Goal: Register for event/course

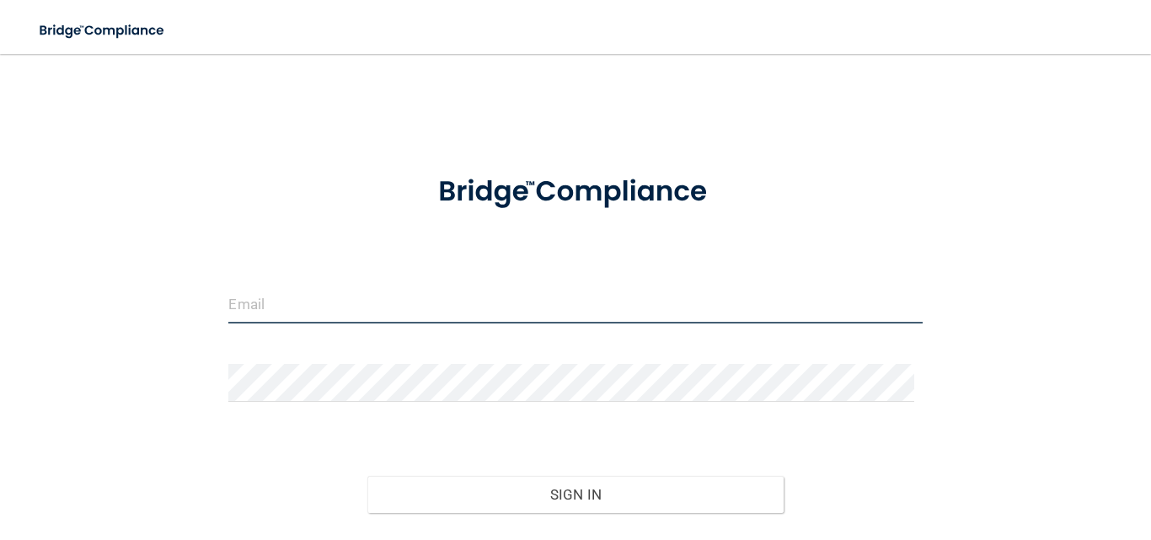
click at [511, 298] on input "email" at bounding box center [574, 305] width 693 height 38
type input "[EMAIL_ADDRESS][DOMAIN_NAME]"
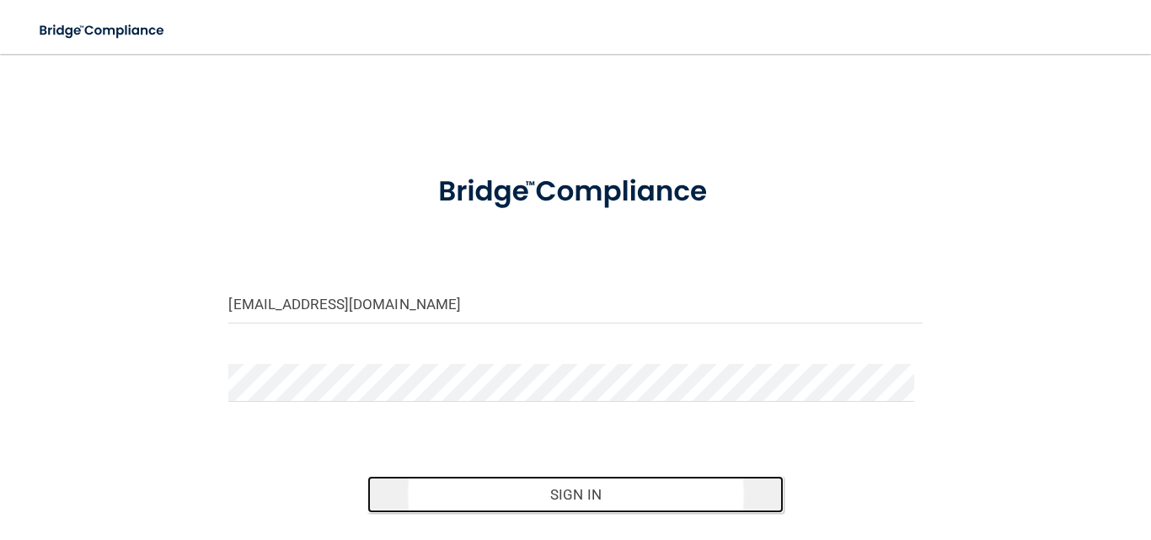
click at [551, 483] on button "Sign In" at bounding box center [575, 494] width 416 height 37
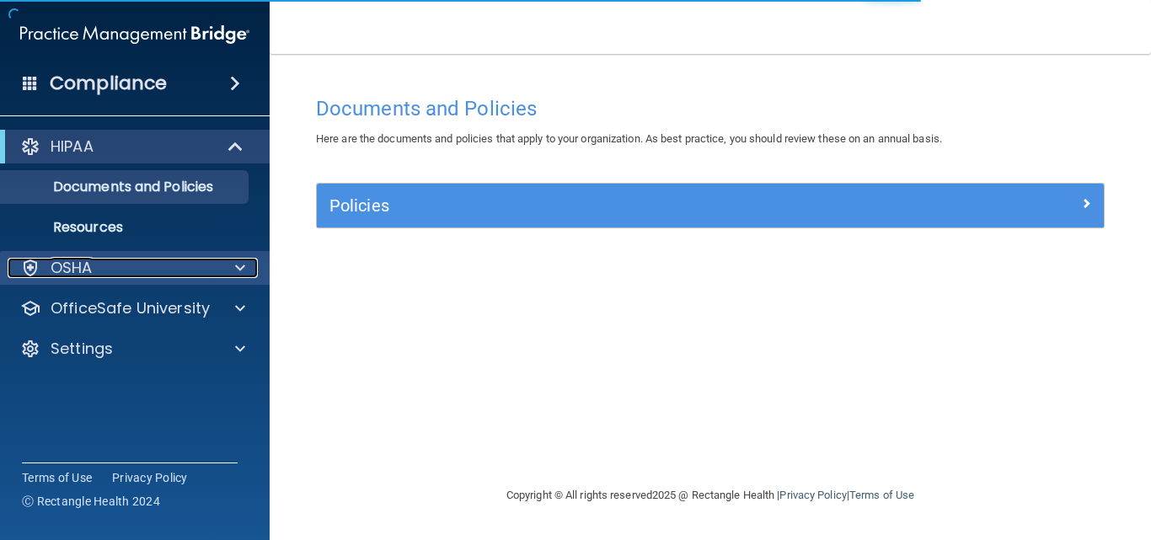
click at [69, 265] on p "OSHA" at bounding box center [72, 268] width 42 height 20
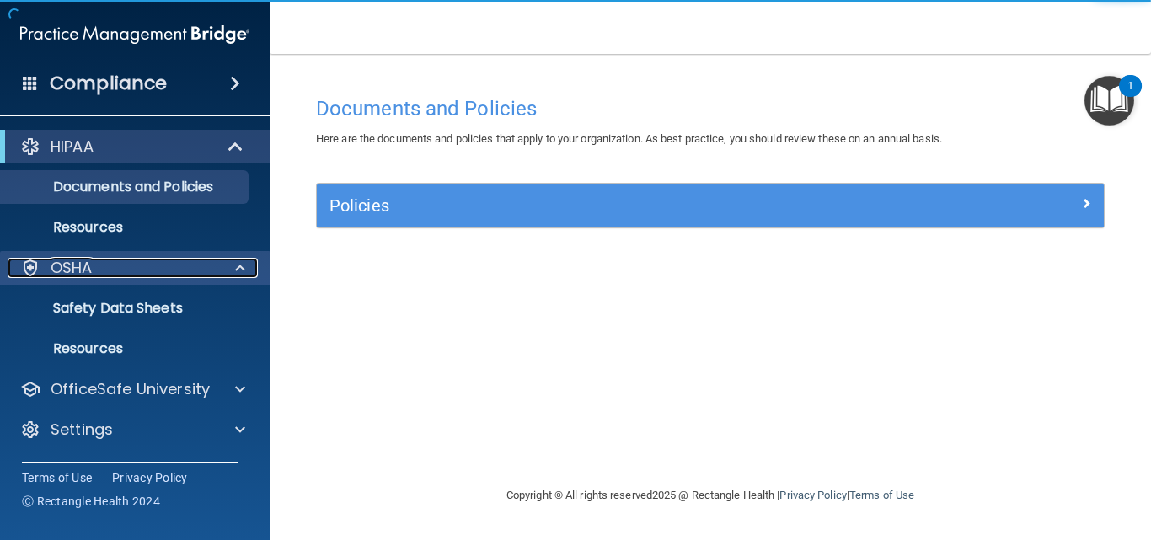
click at [140, 266] on div "OSHA" at bounding box center [112, 268] width 209 height 20
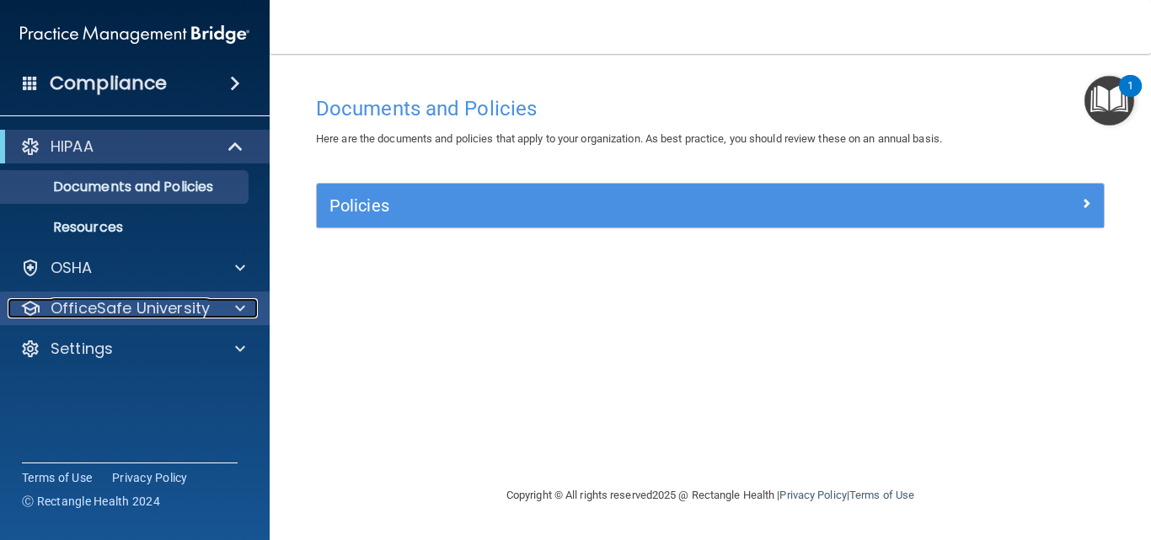
click at [114, 313] on p "OfficeSafe University" at bounding box center [130, 308] width 159 height 20
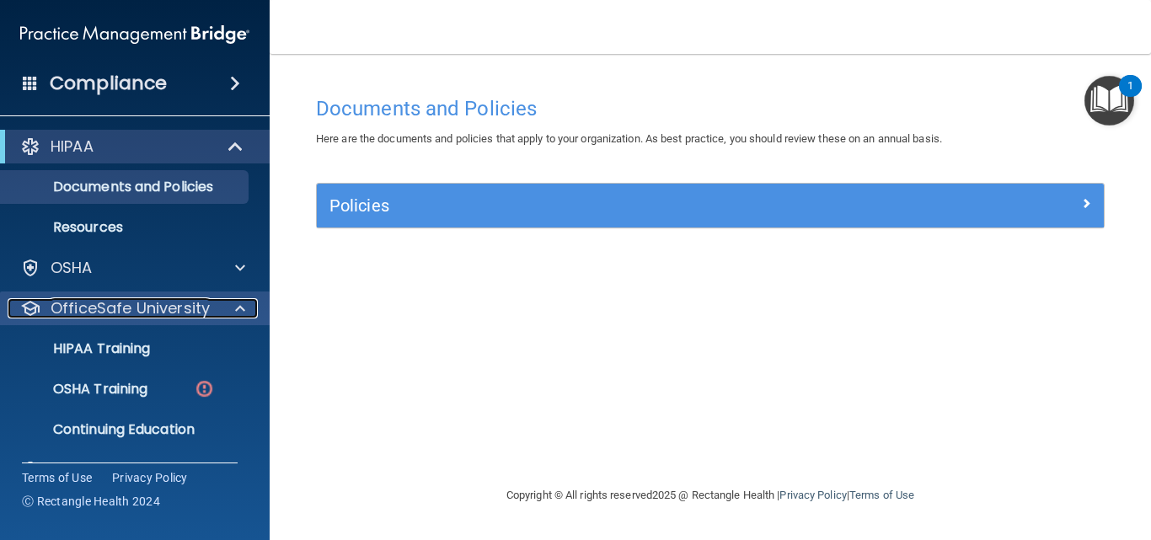
scroll to position [38, 0]
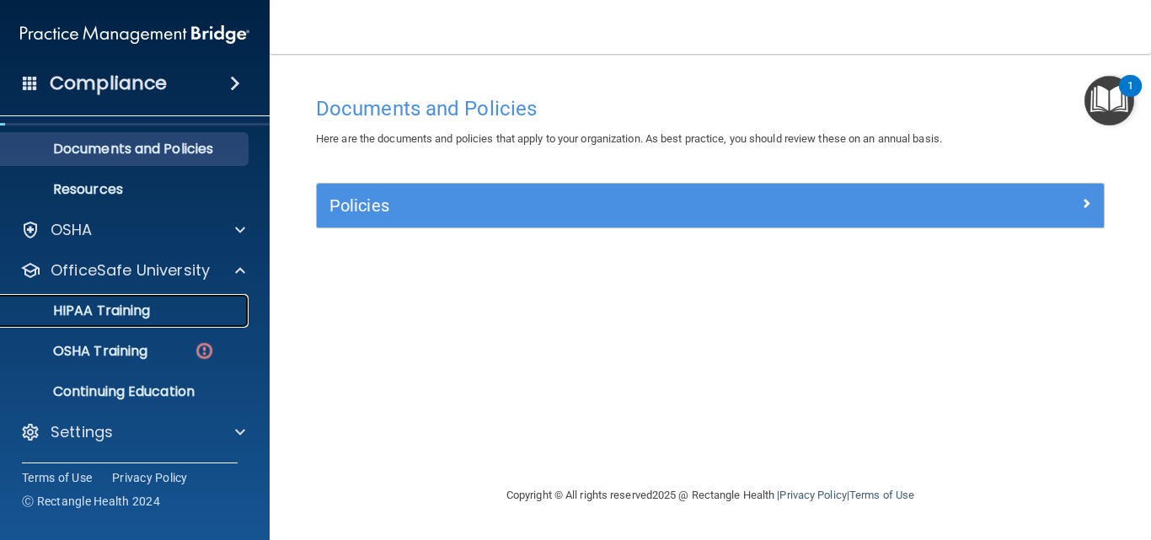
click at [121, 303] on p "HIPAA Training" at bounding box center [80, 310] width 139 height 17
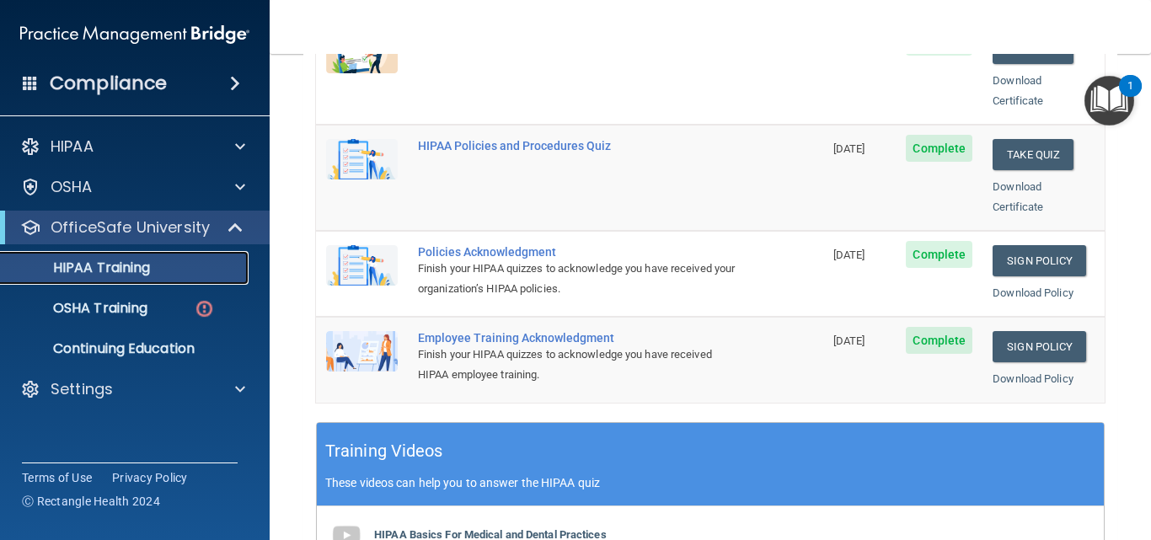
scroll to position [421, 0]
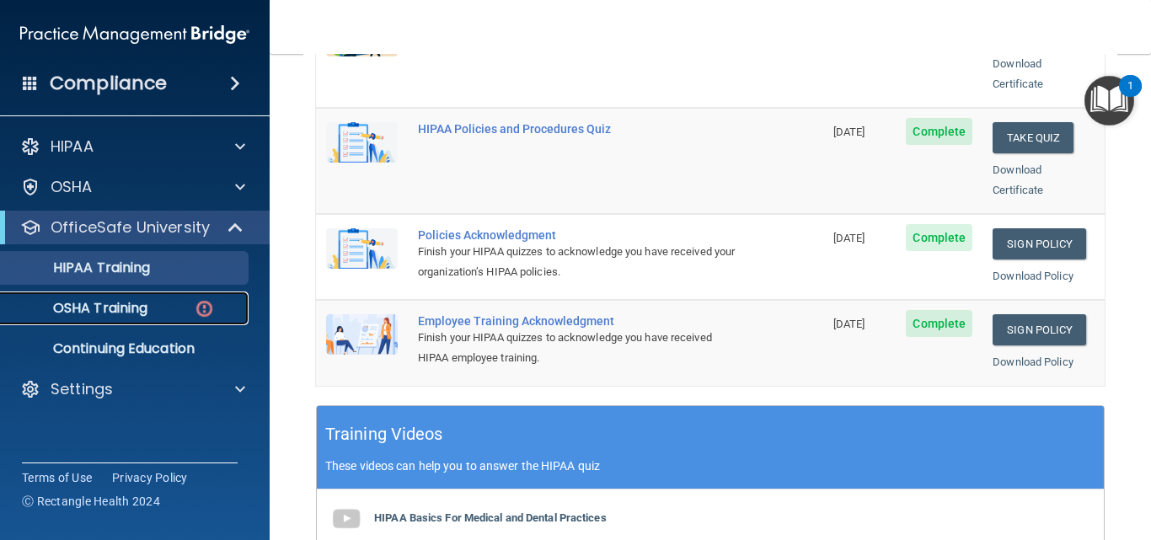
click at [112, 301] on p "OSHA Training" at bounding box center [79, 308] width 136 height 17
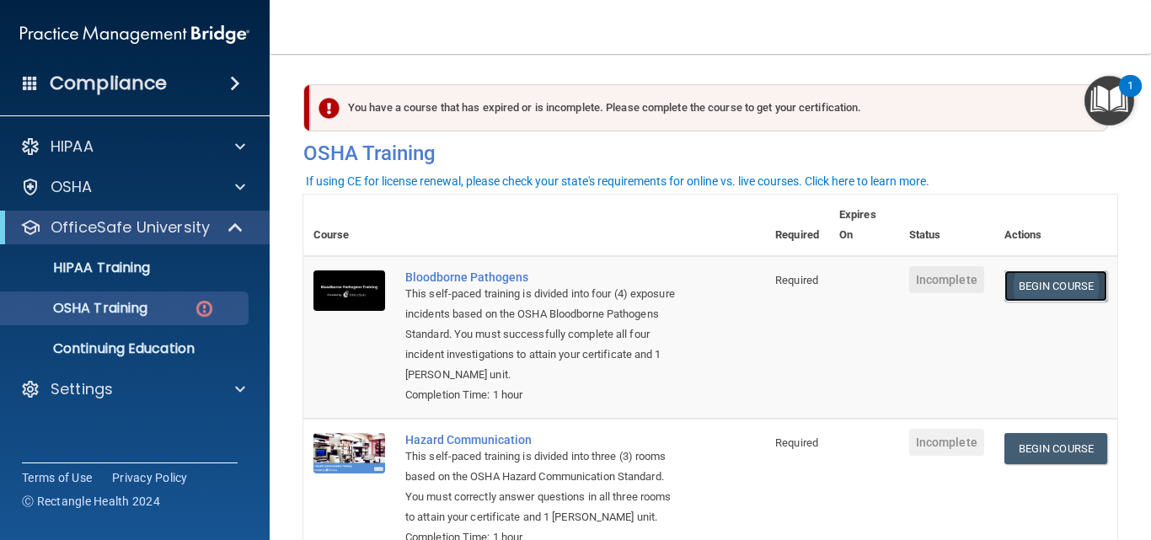
click at [1018, 286] on link "Begin Course" at bounding box center [1055, 285] width 103 height 31
drag, startPoint x: 835, startPoint y: 293, endPoint x: 943, endPoint y: 275, distance: 110.1
click at [835, 293] on td at bounding box center [864, 337] width 70 height 163
click at [1050, 282] on link "Begin Course" at bounding box center [1055, 285] width 103 height 31
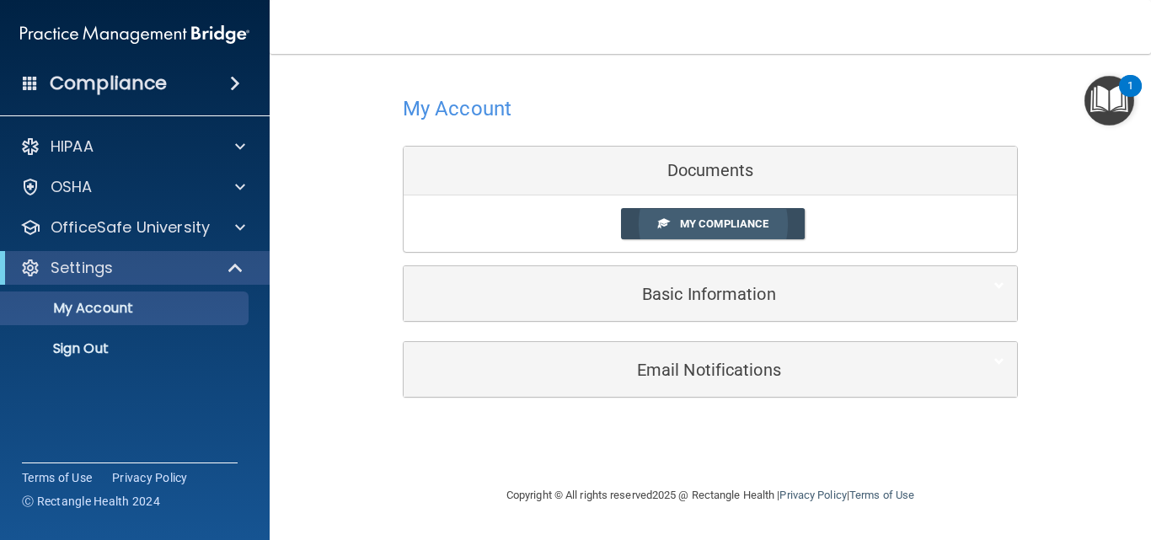
click at [691, 223] on span "My Compliance" at bounding box center [724, 223] width 88 height 13
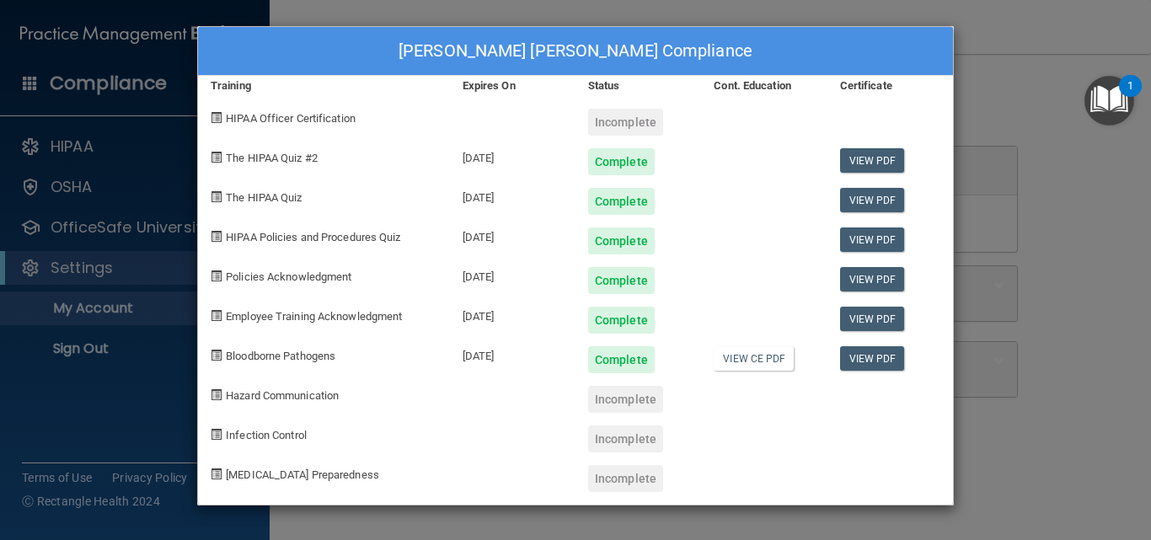
click at [1024, 386] on div "Ruby Nino Martinez's Compliance Training Expires On Status Cont. Education Cert…" at bounding box center [575, 270] width 1151 height 540
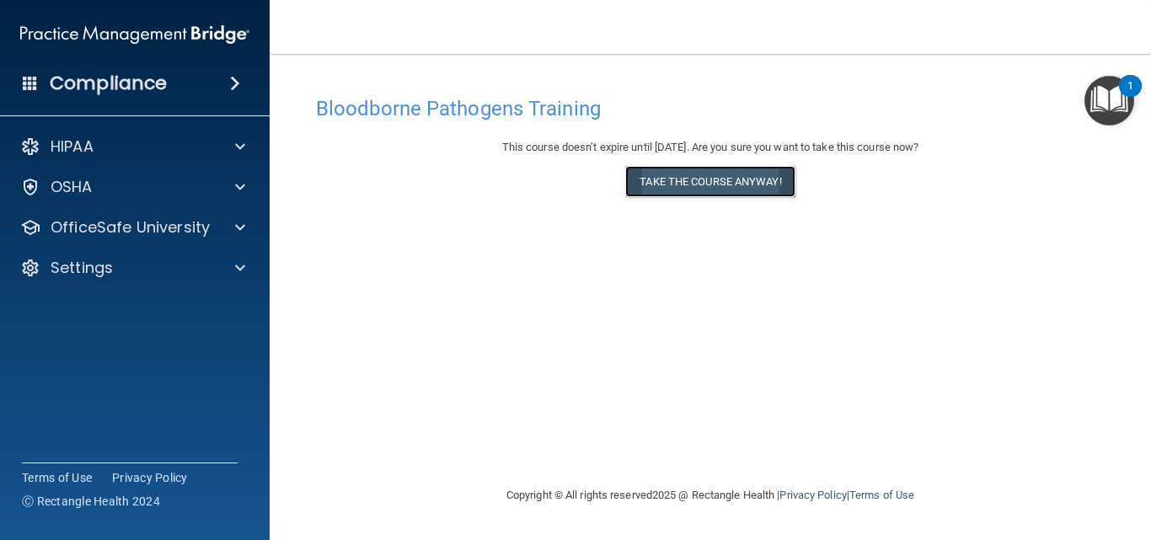
click at [718, 178] on button "Take the course anyway!" at bounding box center [709, 181] width 169 height 31
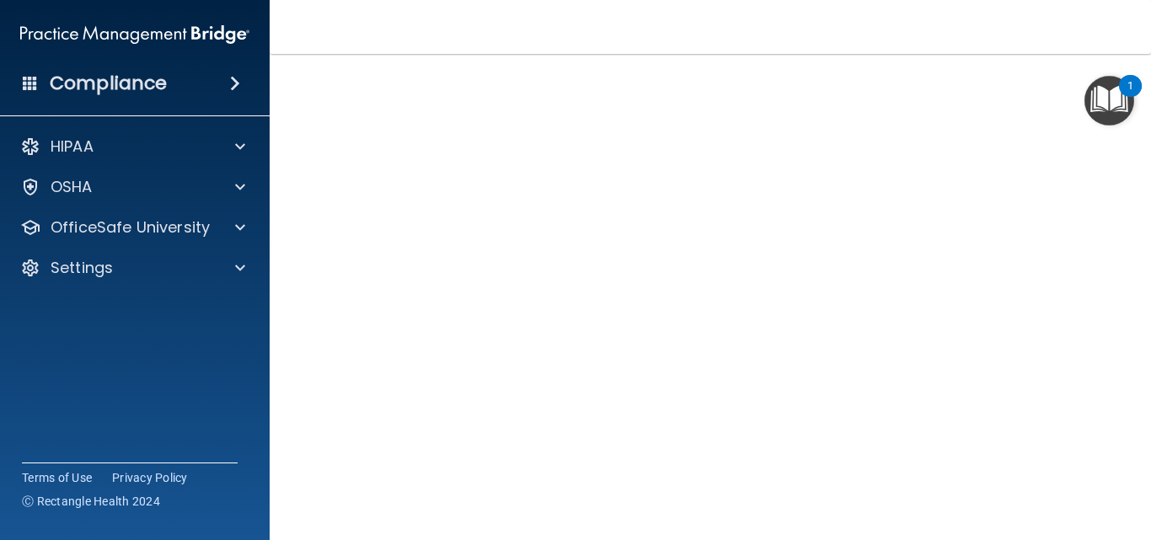
scroll to position [97, 0]
